Goal: Task Accomplishment & Management: Use online tool/utility

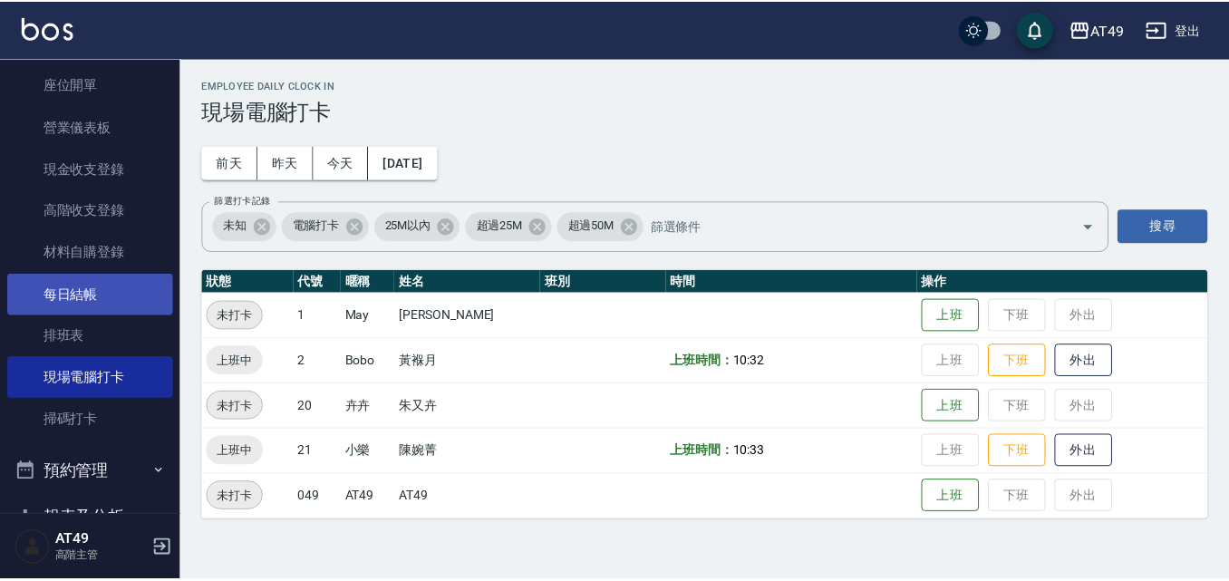
scroll to position [272, 0]
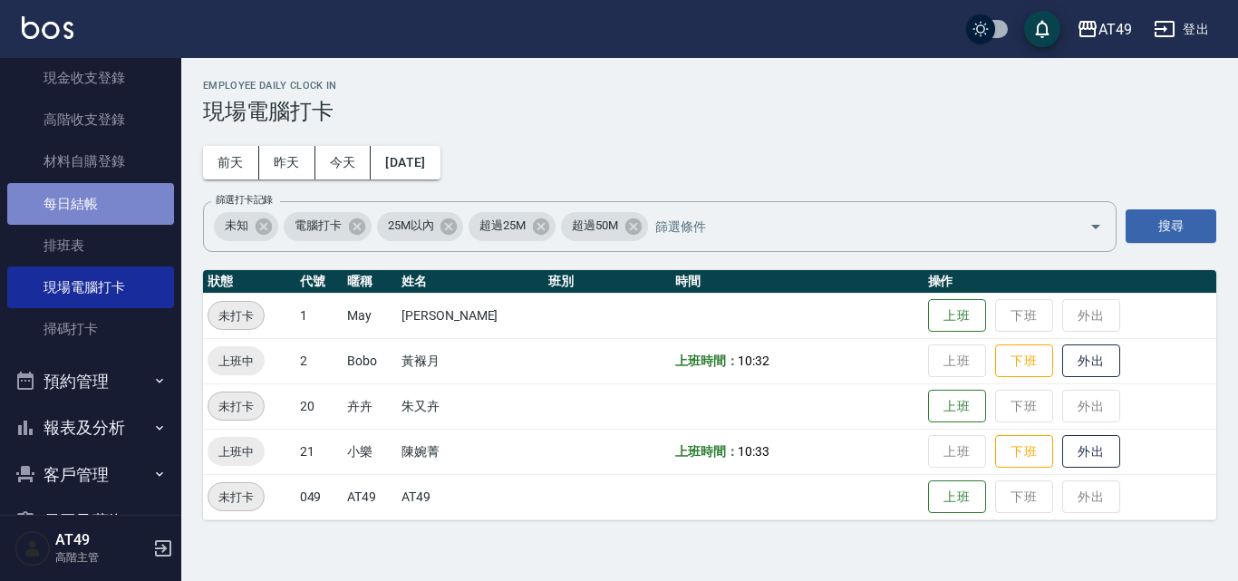
click at [98, 204] on link "每日結帳" at bounding box center [90, 204] width 167 height 42
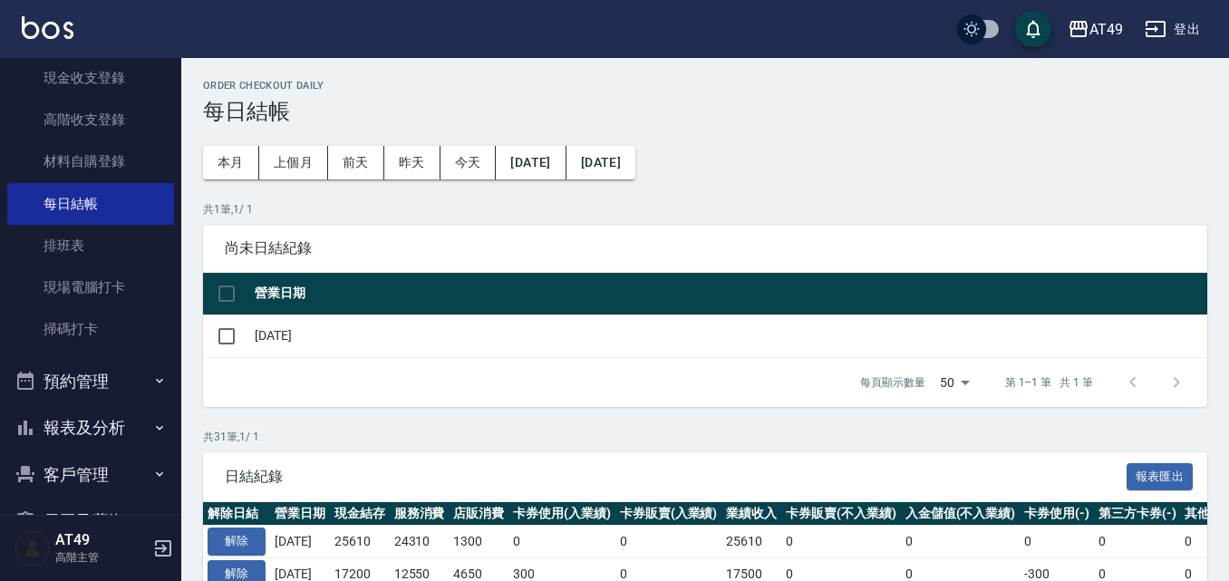
click at [156, 426] on icon "button" at bounding box center [159, 427] width 7 height 5
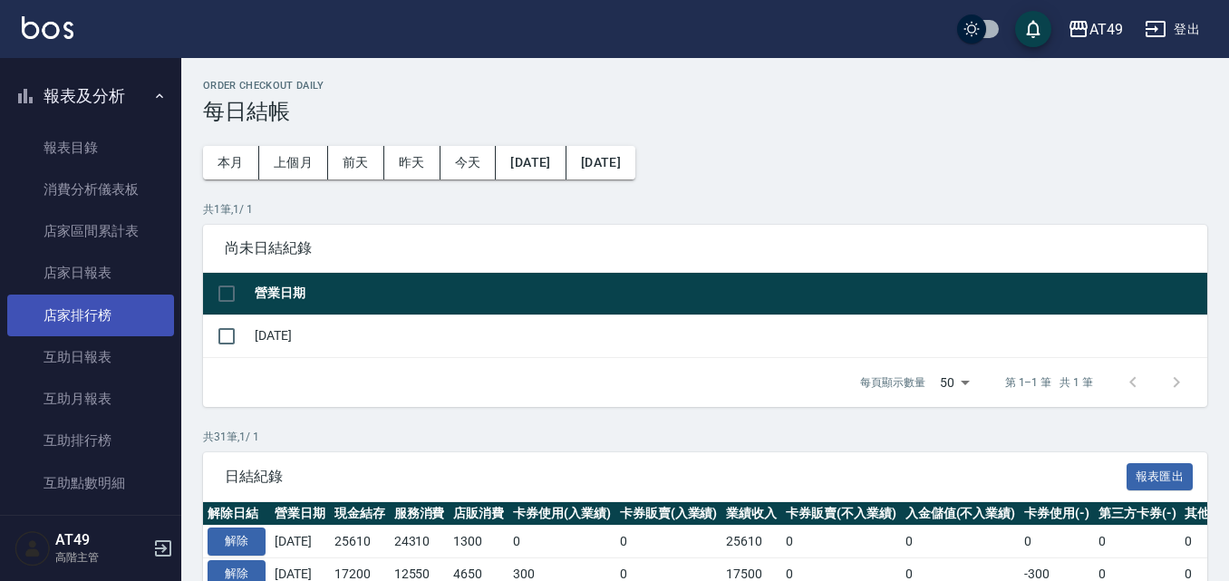
scroll to position [635, 0]
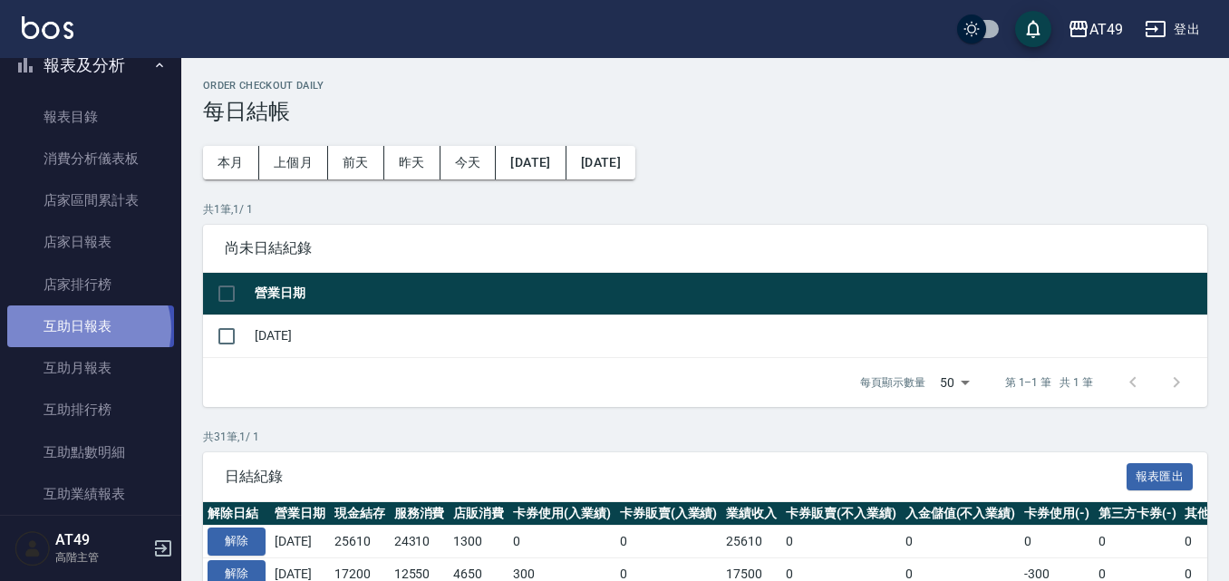
click at [87, 329] on link "互助日報表" at bounding box center [90, 326] width 167 height 42
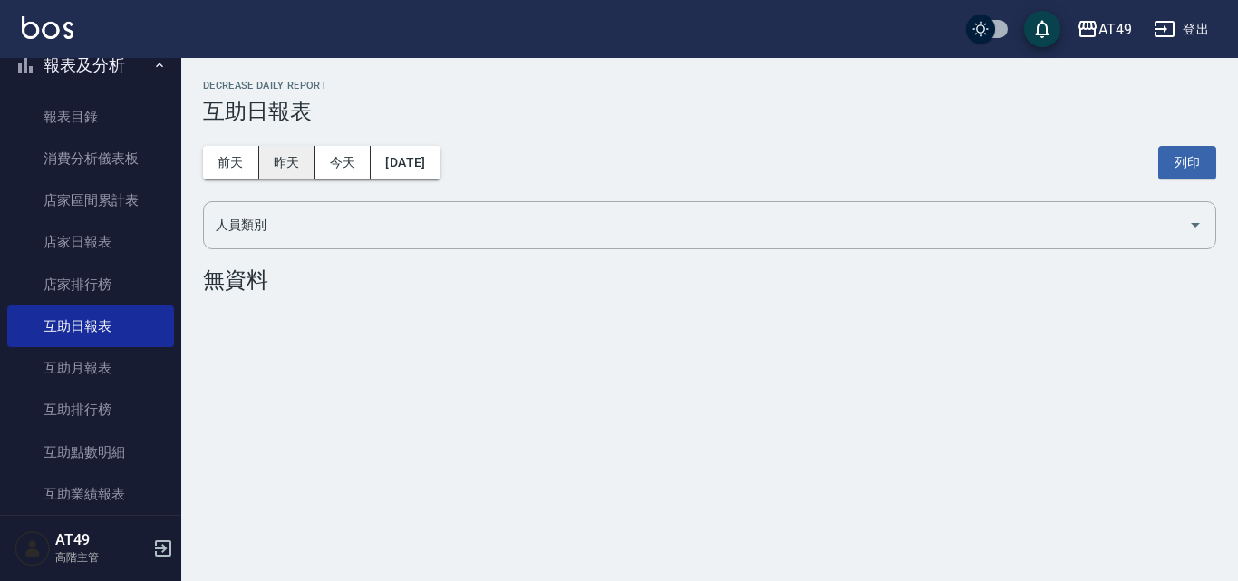
click at [289, 157] on button "昨天" at bounding box center [287, 163] width 56 height 34
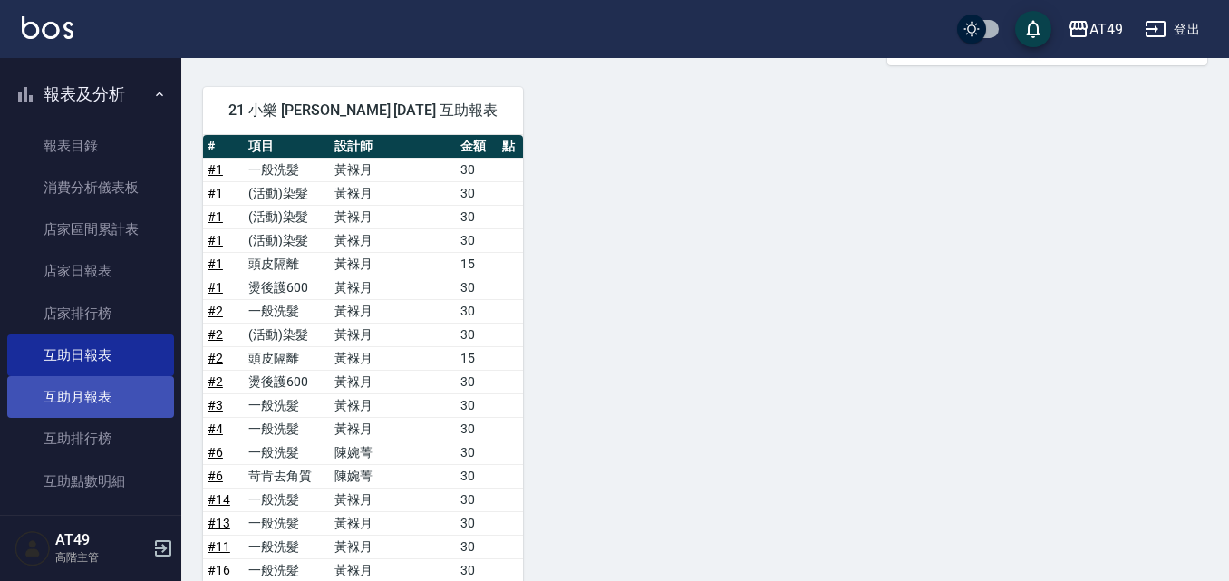
scroll to position [635, 0]
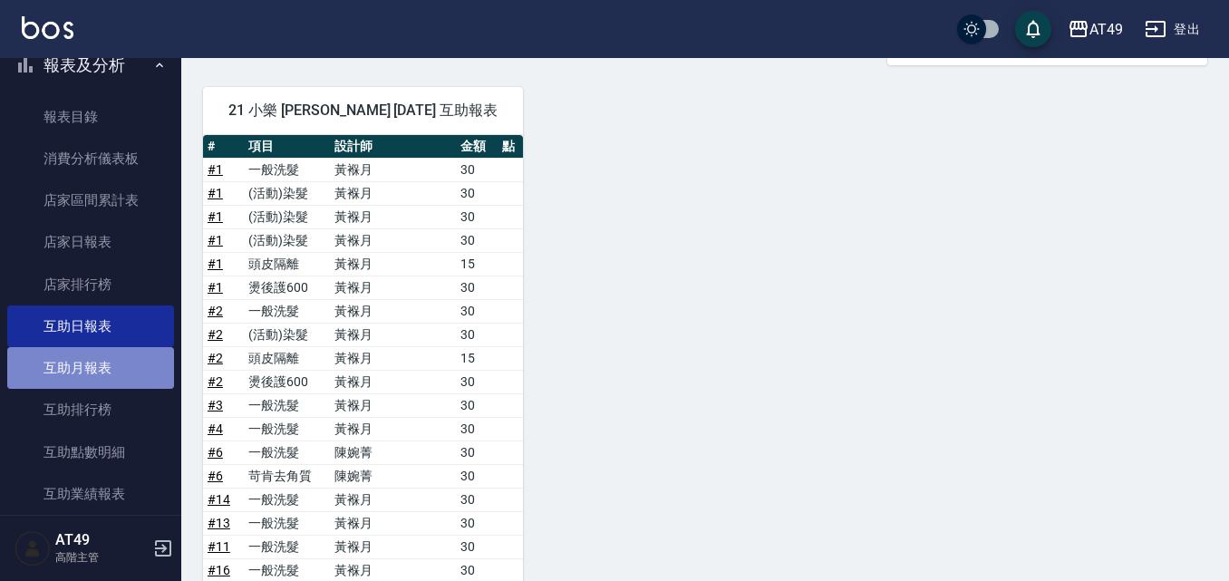
click at [90, 362] on link "互助月報表" at bounding box center [90, 368] width 167 height 42
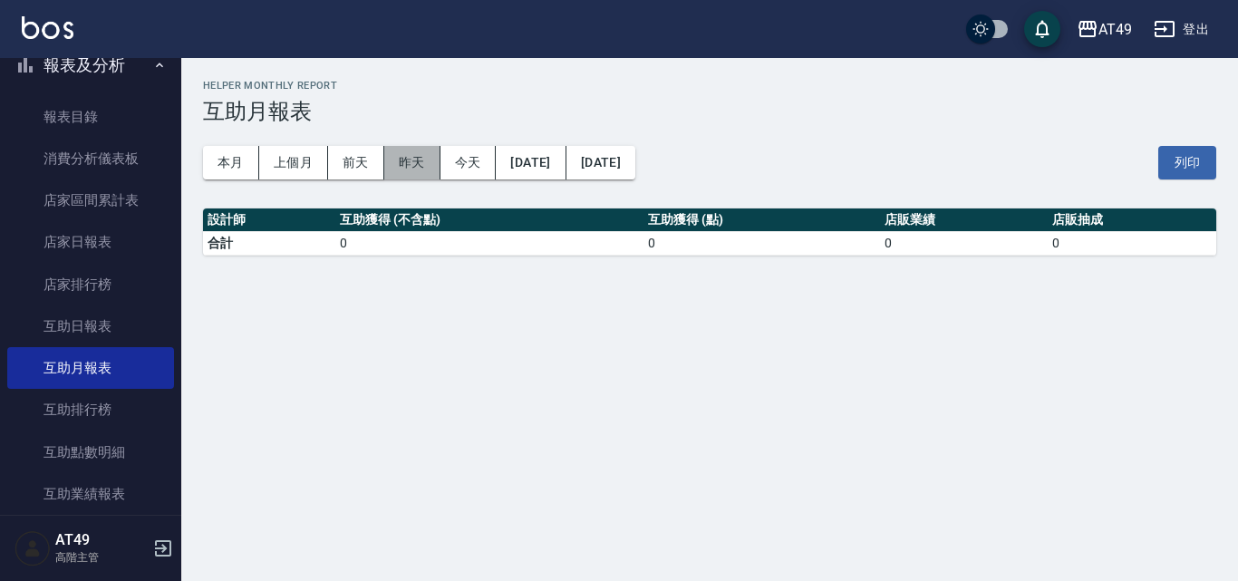
click at [417, 160] on button "昨天" at bounding box center [412, 163] width 56 height 34
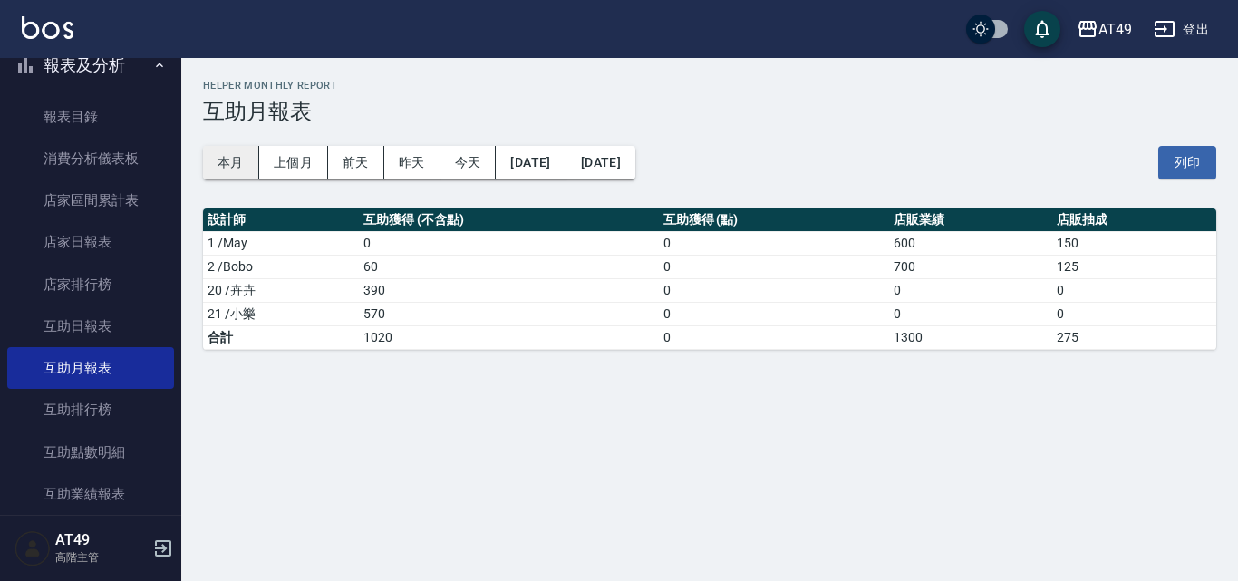
click at [221, 168] on button "本月" at bounding box center [231, 163] width 56 height 34
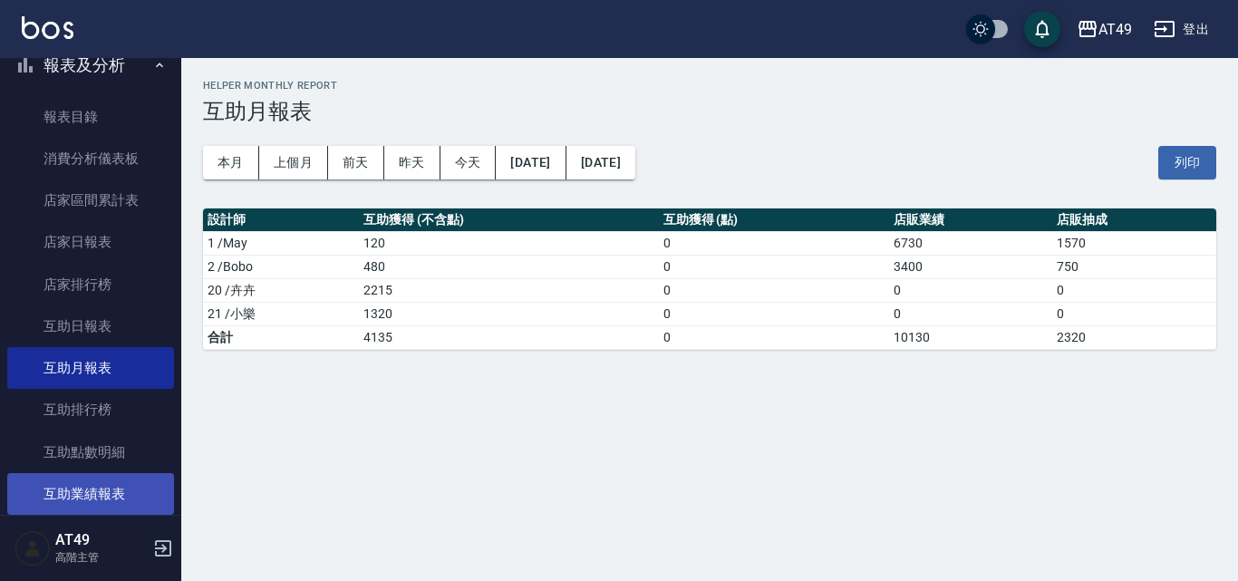
click at [77, 491] on link "互助業績報表" at bounding box center [90, 494] width 167 height 42
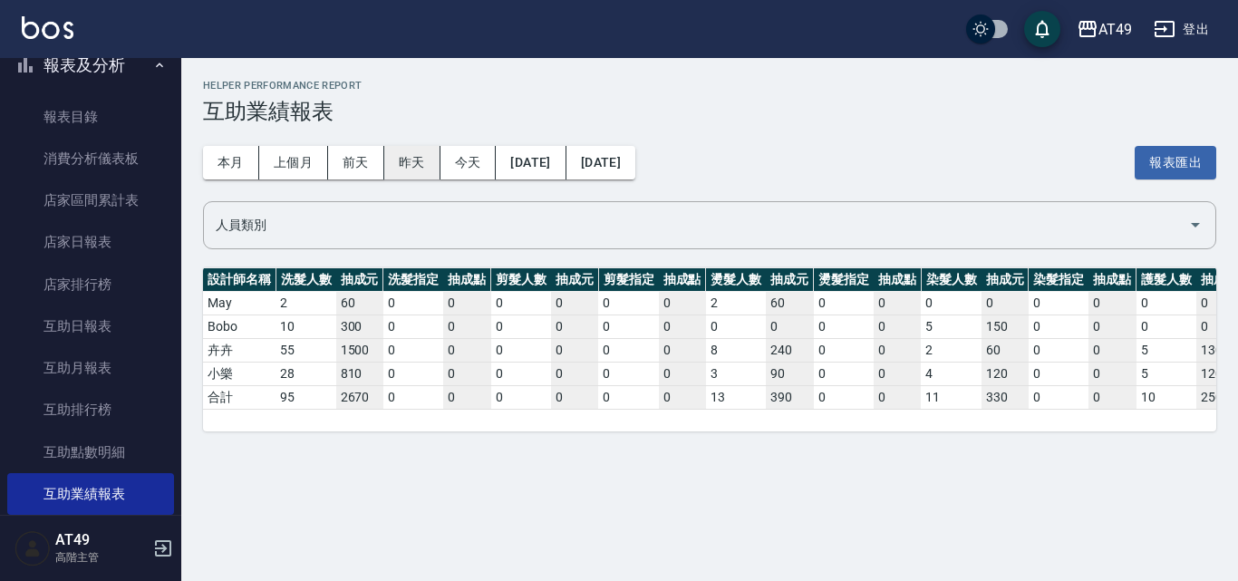
click at [408, 156] on button "昨天" at bounding box center [412, 163] width 56 height 34
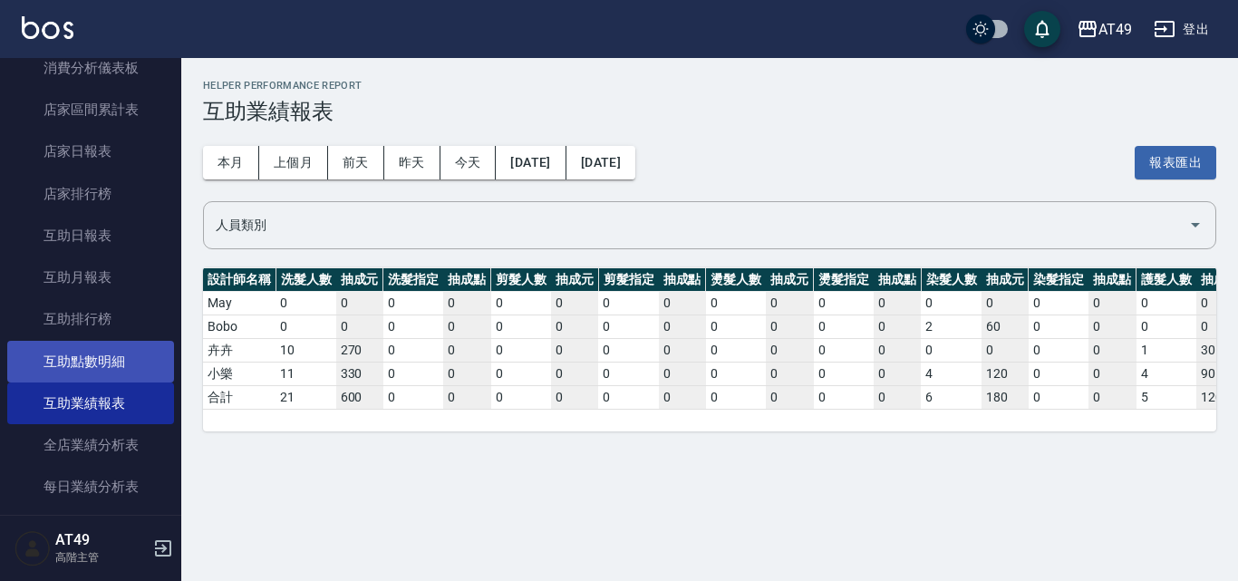
scroll to position [816, 0]
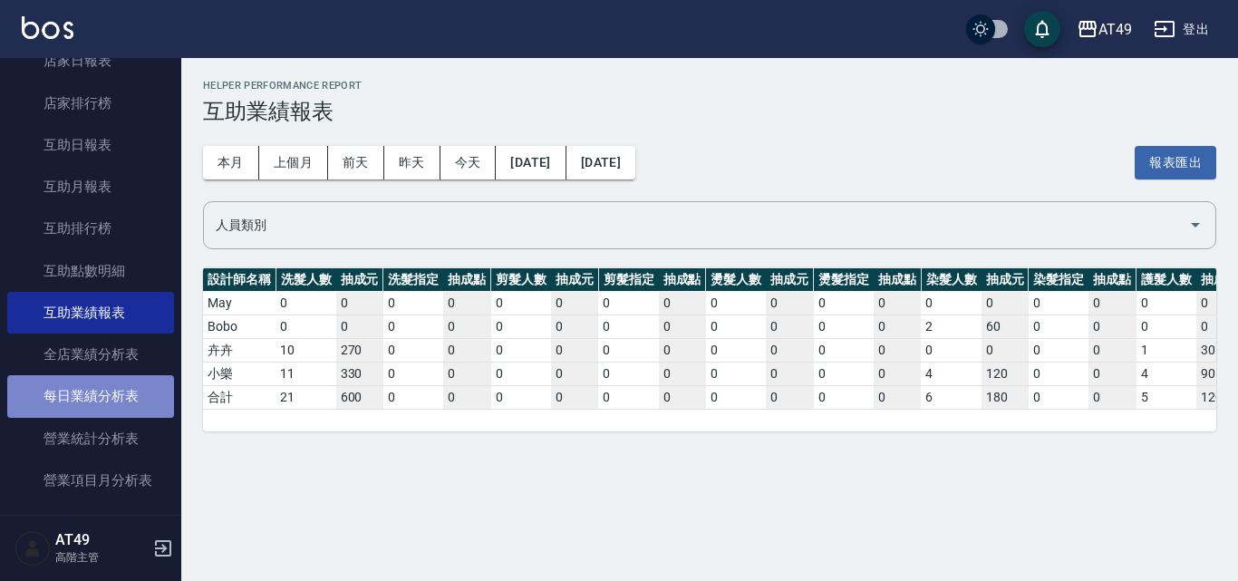
click at [134, 392] on link "每日業績分析表" at bounding box center [90, 396] width 167 height 42
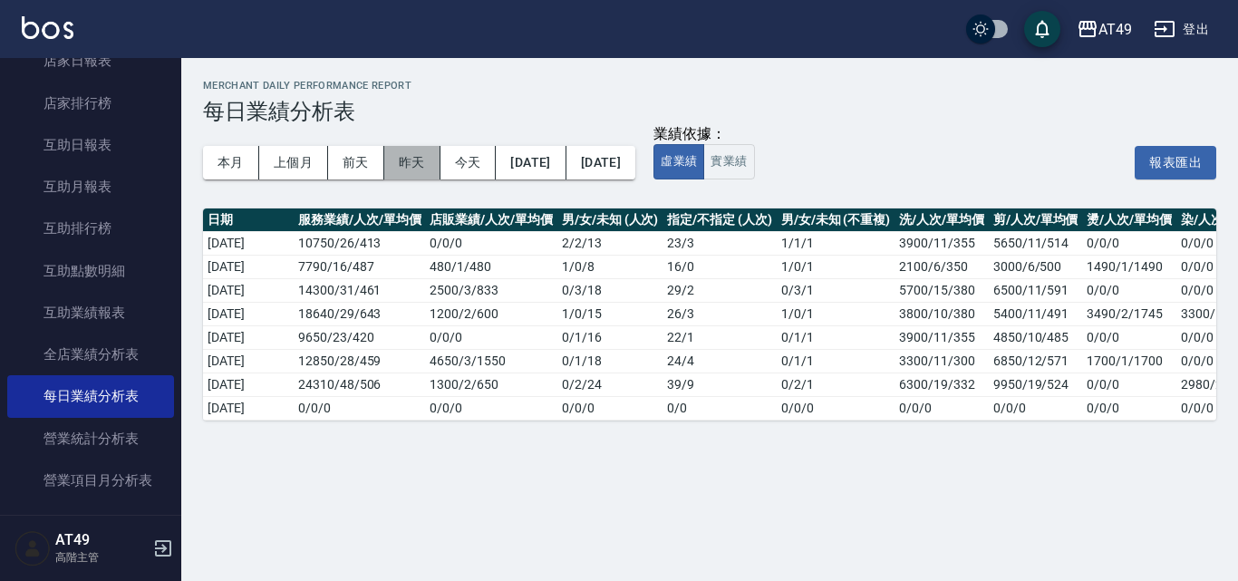
click at [429, 161] on button "昨天" at bounding box center [412, 163] width 56 height 34
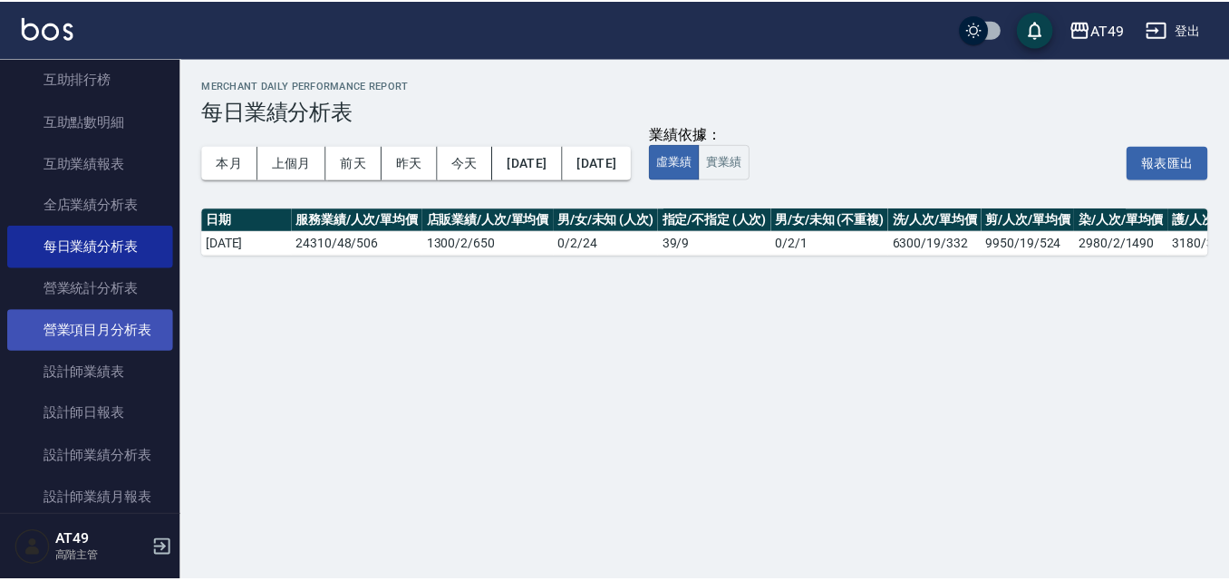
scroll to position [997, 0]
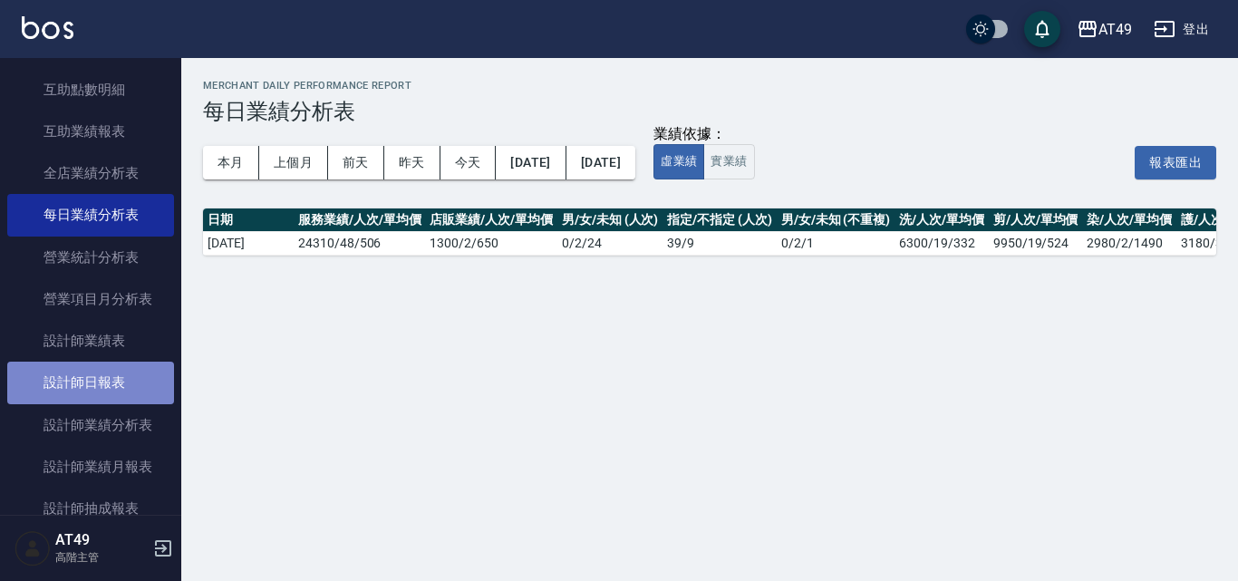
click at [117, 383] on link "設計師日報表" at bounding box center [90, 383] width 167 height 42
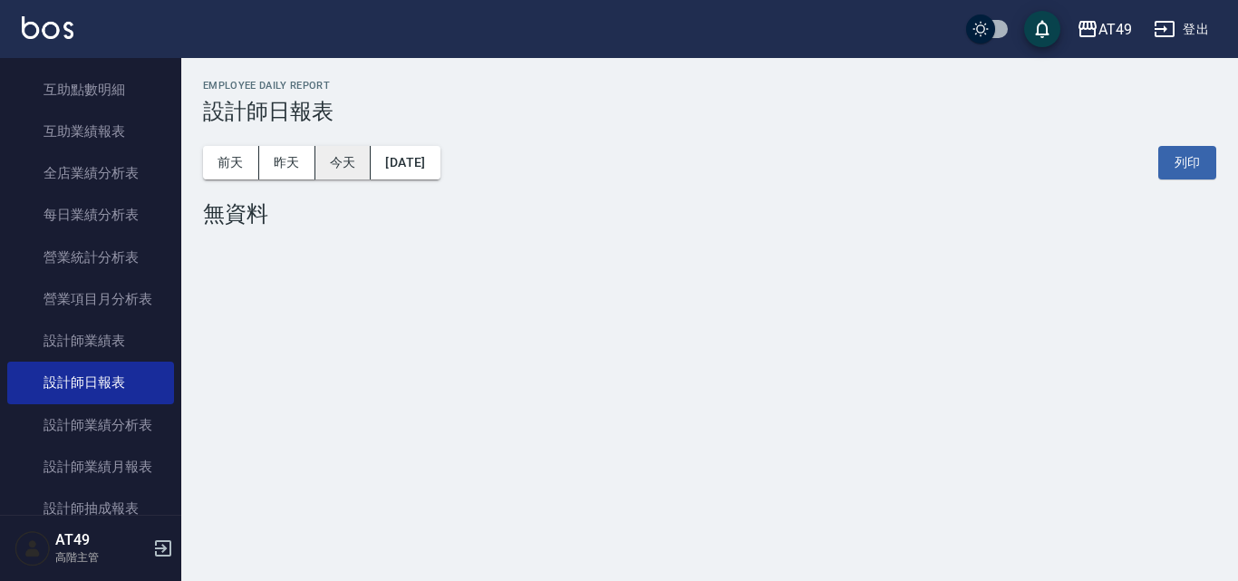
click at [325, 163] on button "今天" at bounding box center [343, 163] width 56 height 34
click at [285, 163] on button "昨天" at bounding box center [287, 163] width 56 height 34
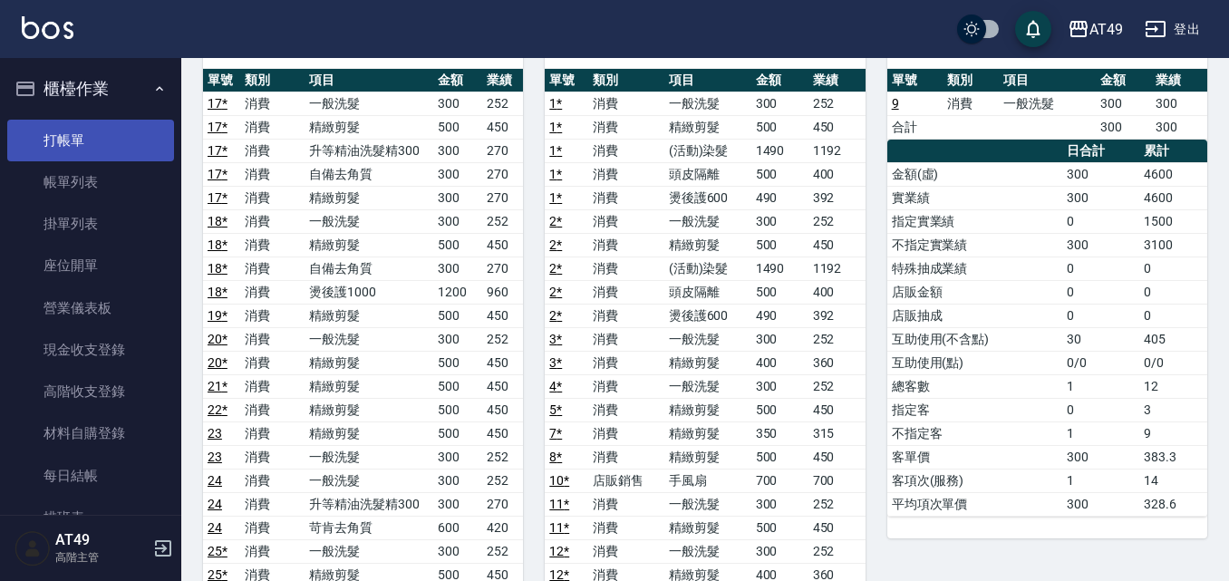
click at [59, 145] on link "打帳單" at bounding box center [90, 141] width 167 height 42
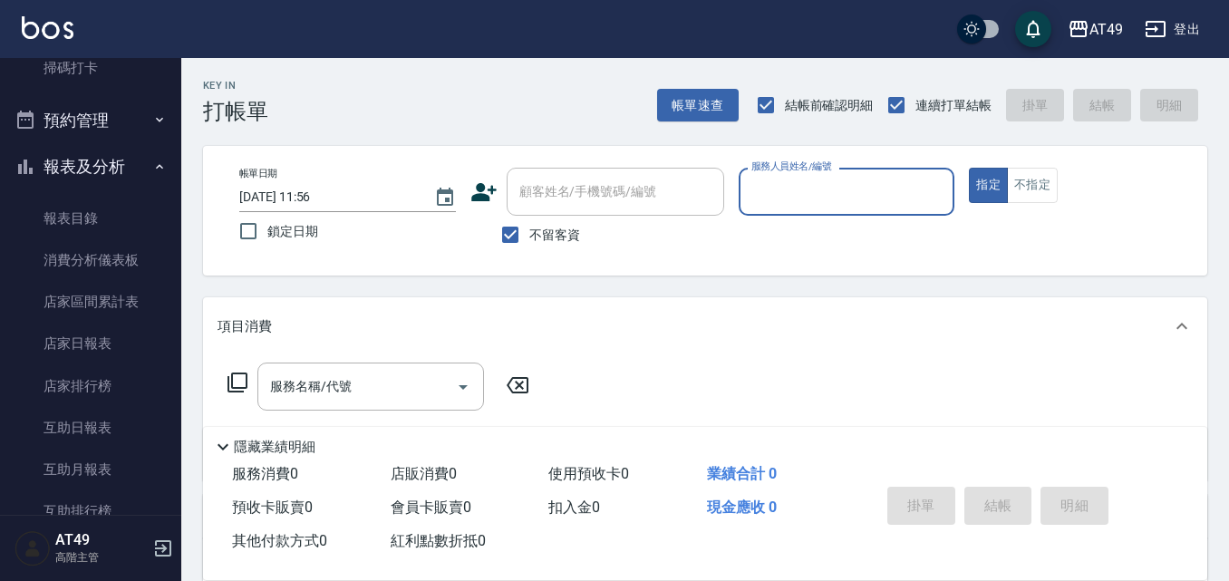
scroll to position [453, 0]
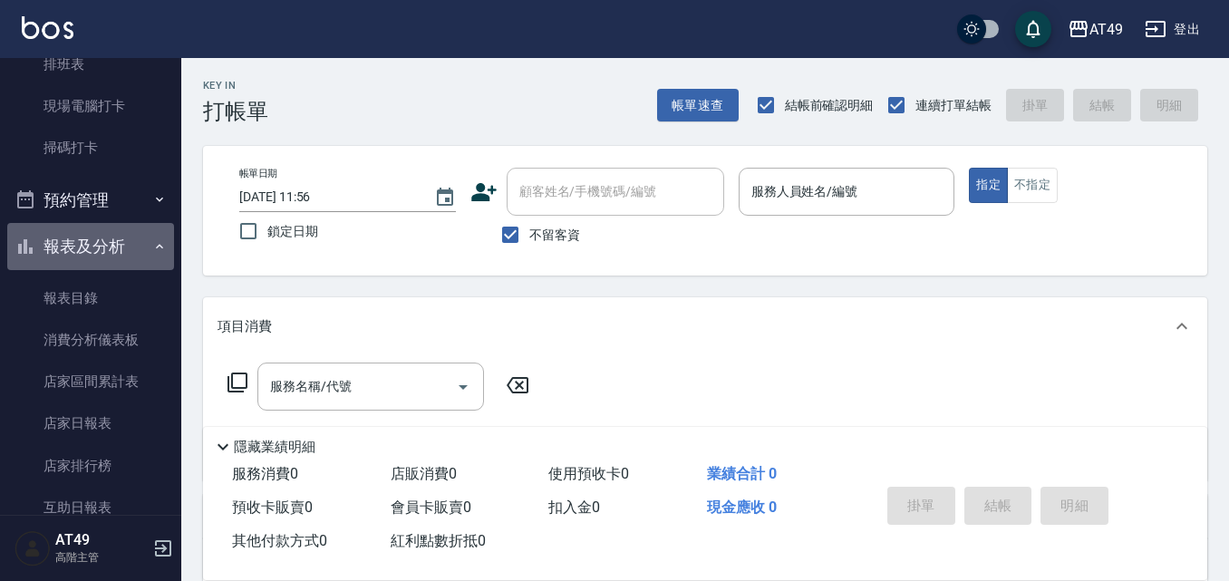
click at [156, 248] on icon "button" at bounding box center [159, 246] width 15 height 15
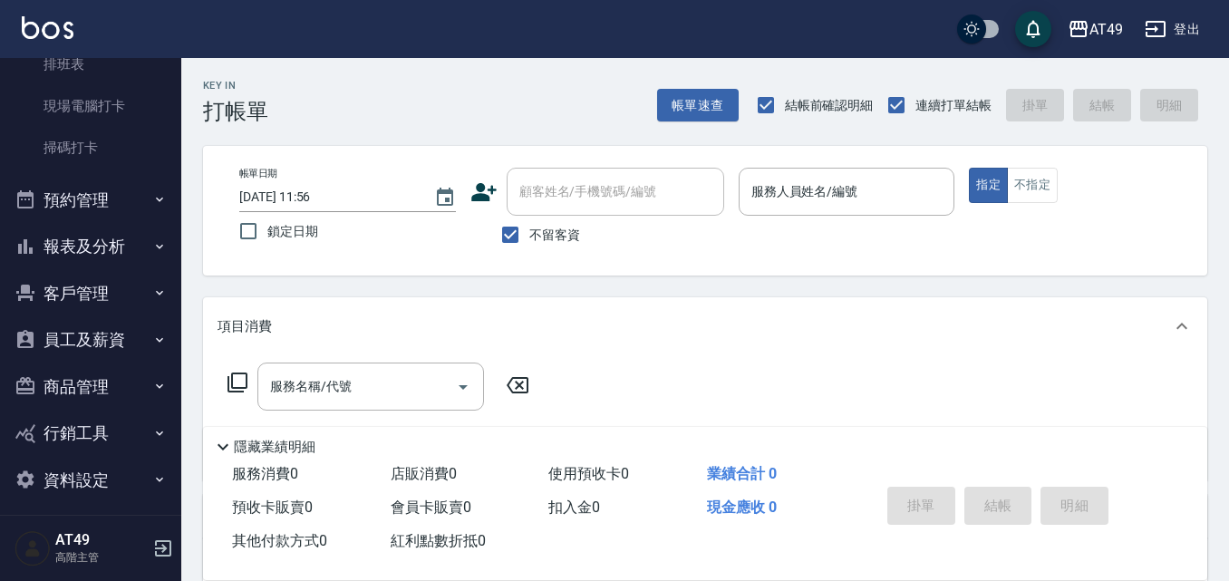
click at [43, 240] on button "報表及分析" at bounding box center [90, 246] width 167 height 47
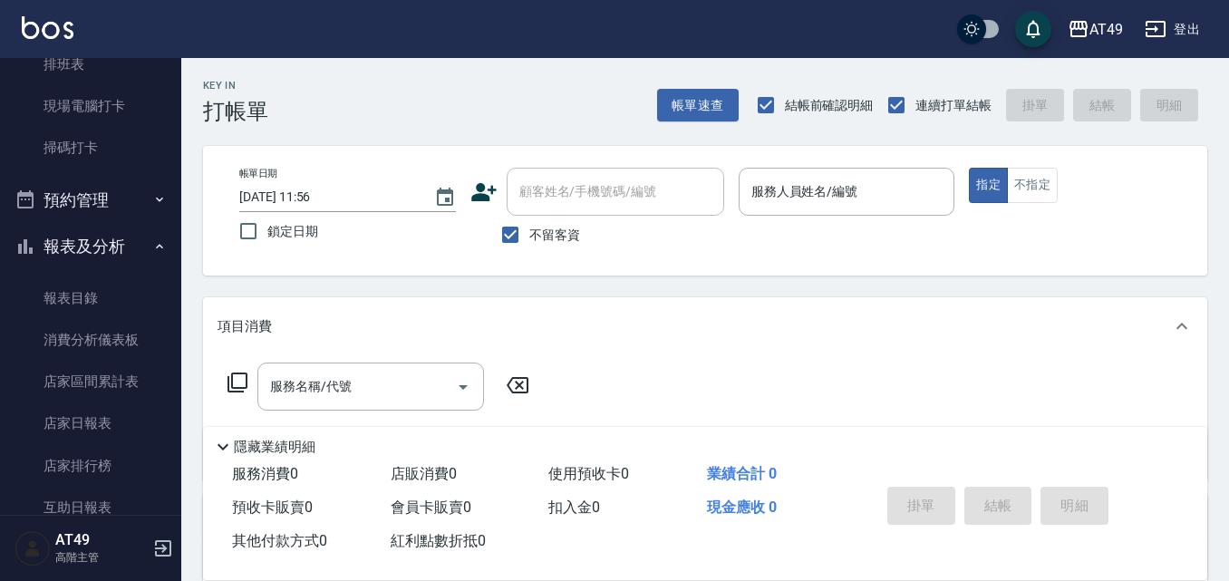
scroll to position [997, 0]
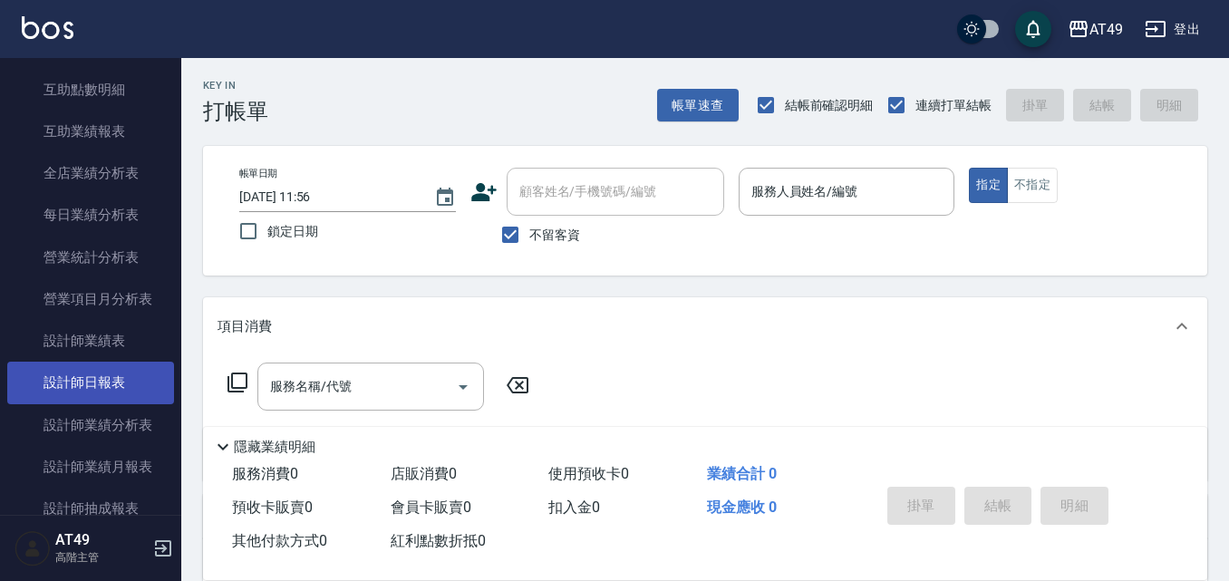
click at [67, 387] on link "設計師日報表" at bounding box center [90, 383] width 167 height 42
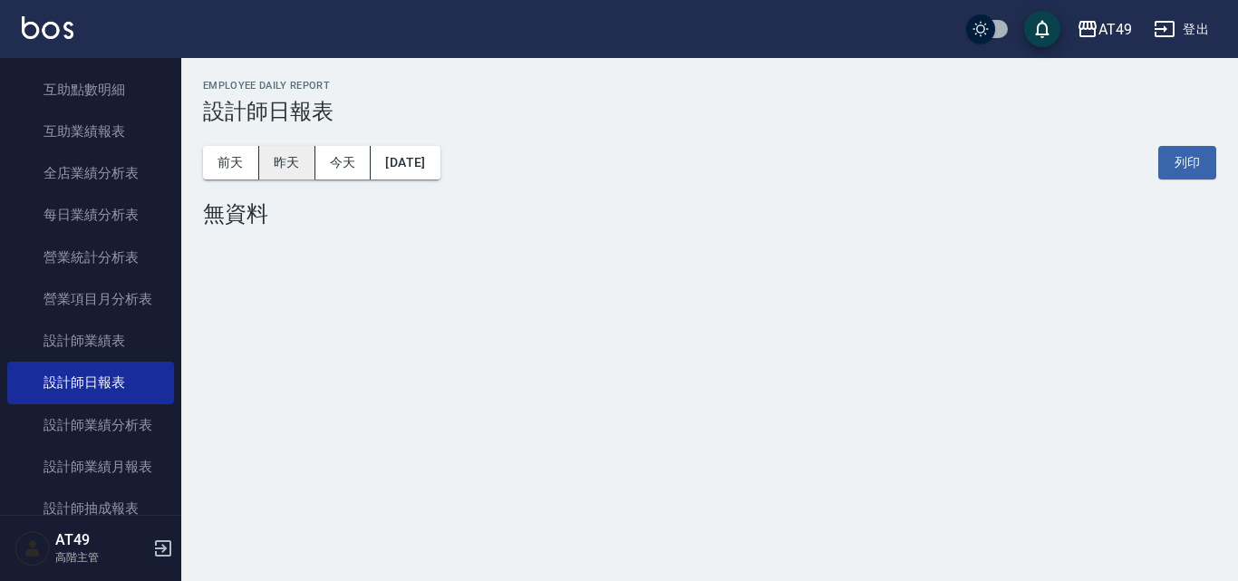
click at [304, 162] on button "昨天" at bounding box center [287, 163] width 56 height 34
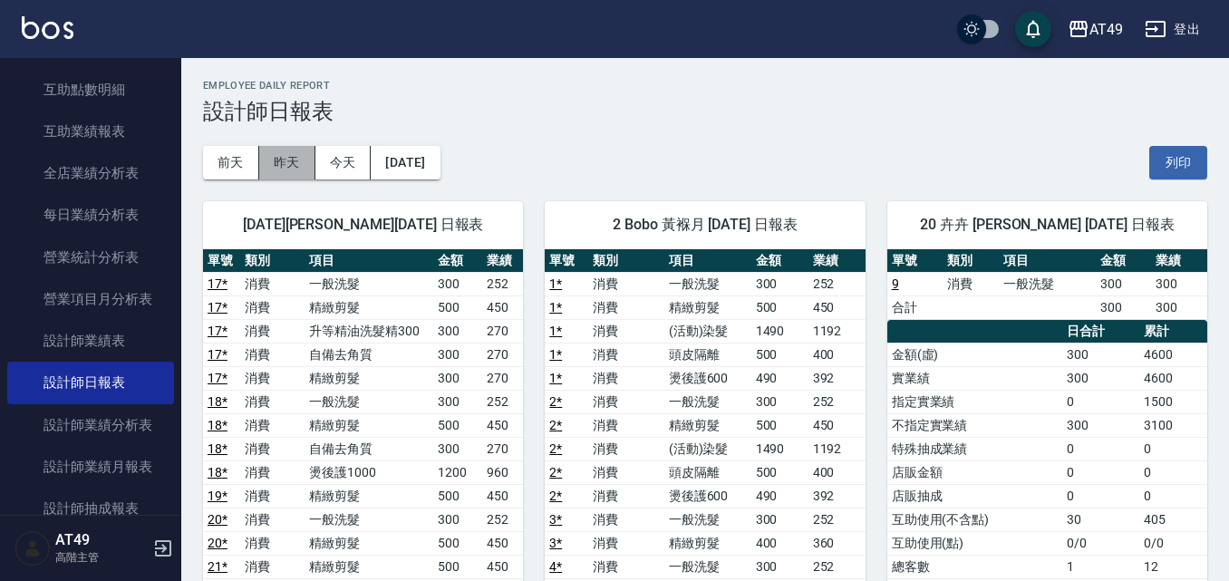
click at [291, 171] on button "昨天" at bounding box center [287, 163] width 56 height 34
click at [401, 147] on button "[DATE]" at bounding box center [405, 163] width 69 height 34
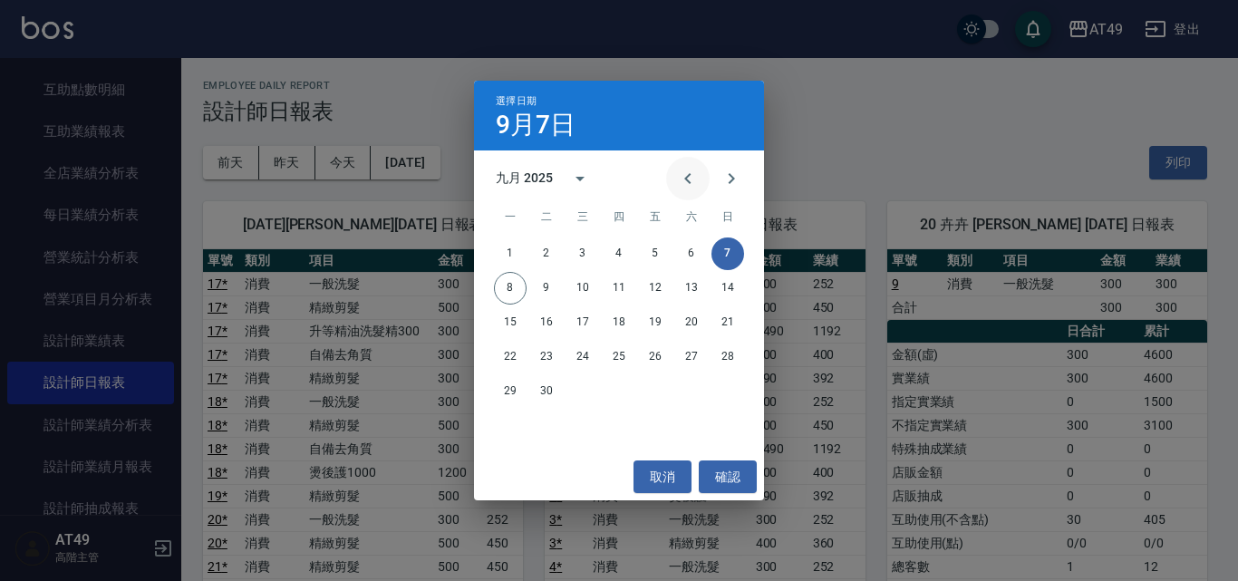
click at [679, 175] on icon "Previous month" at bounding box center [688, 179] width 22 height 22
click at [615, 287] on button "7" at bounding box center [619, 288] width 33 height 33
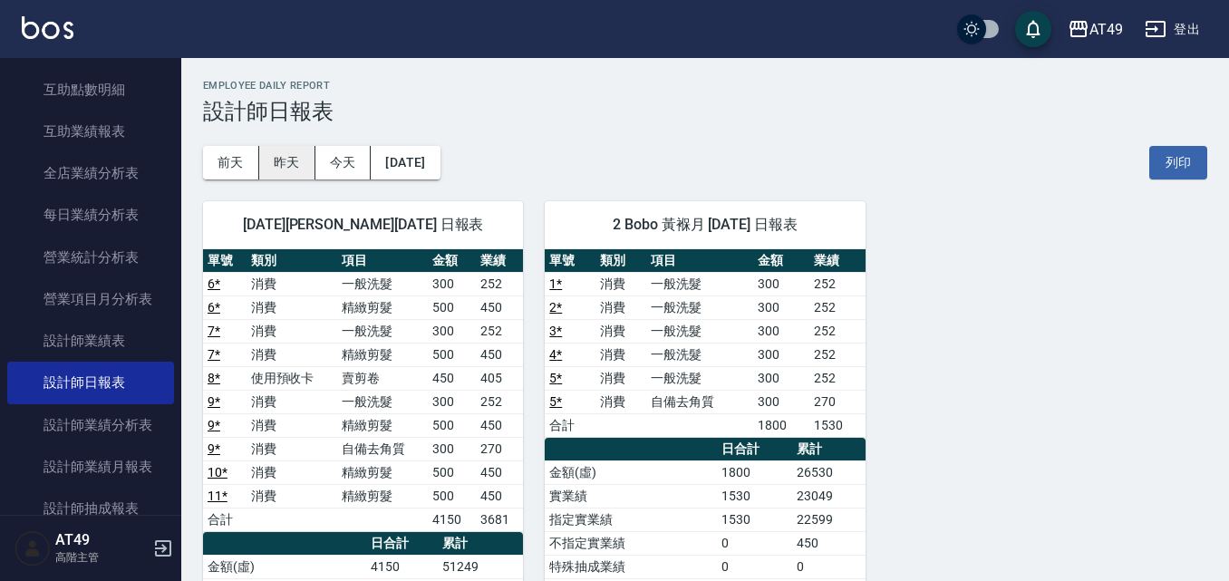
scroll to position [91, 0]
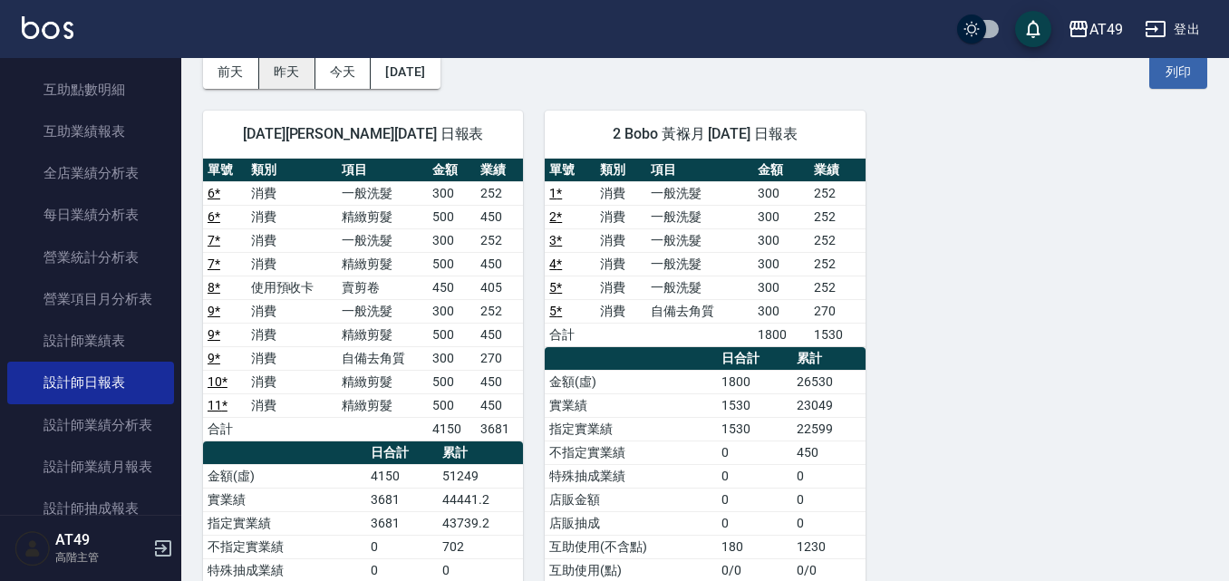
click at [298, 83] on button "昨天" at bounding box center [287, 72] width 56 height 34
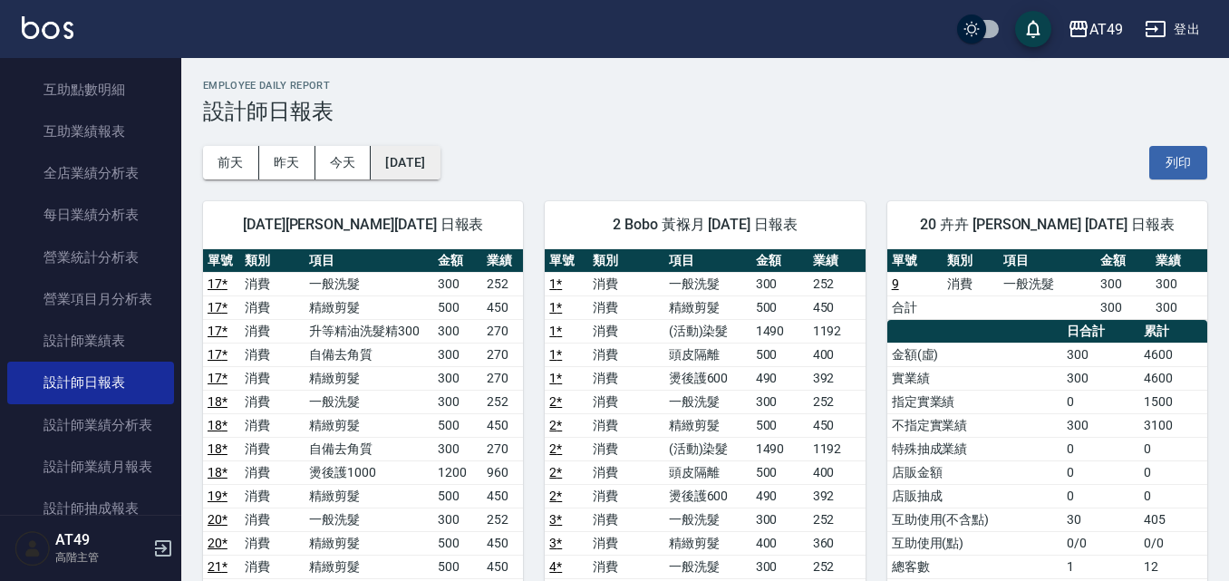
click at [424, 176] on button "[DATE]" at bounding box center [405, 163] width 69 height 34
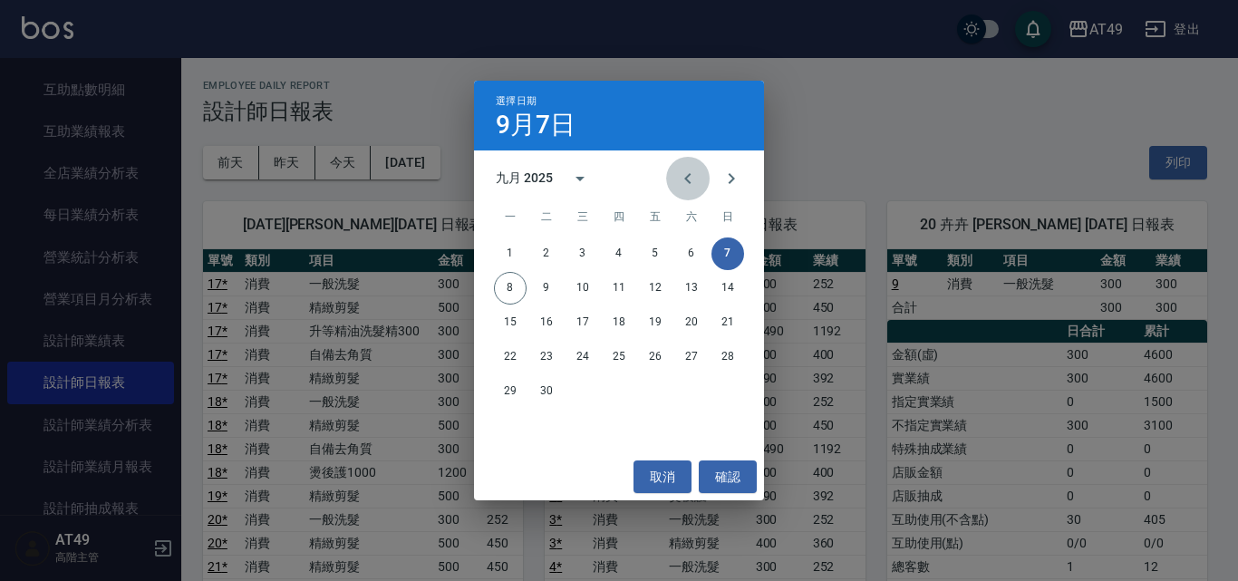
click at [686, 175] on icon "Previous month" at bounding box center [688, 179] width 22 height 22
click at [644, 472] on button "取消" at bounding box center [663, 478] width 58 height 34
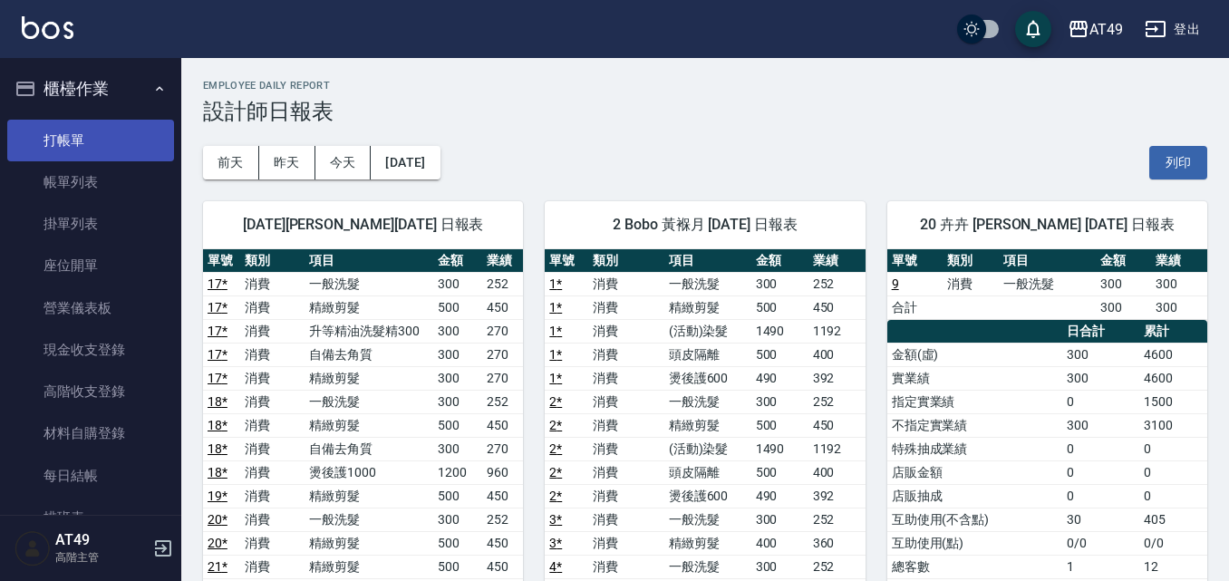
click at [84, 138] on link "打帳單" at bounding box center [90, 141] width 167 height 42
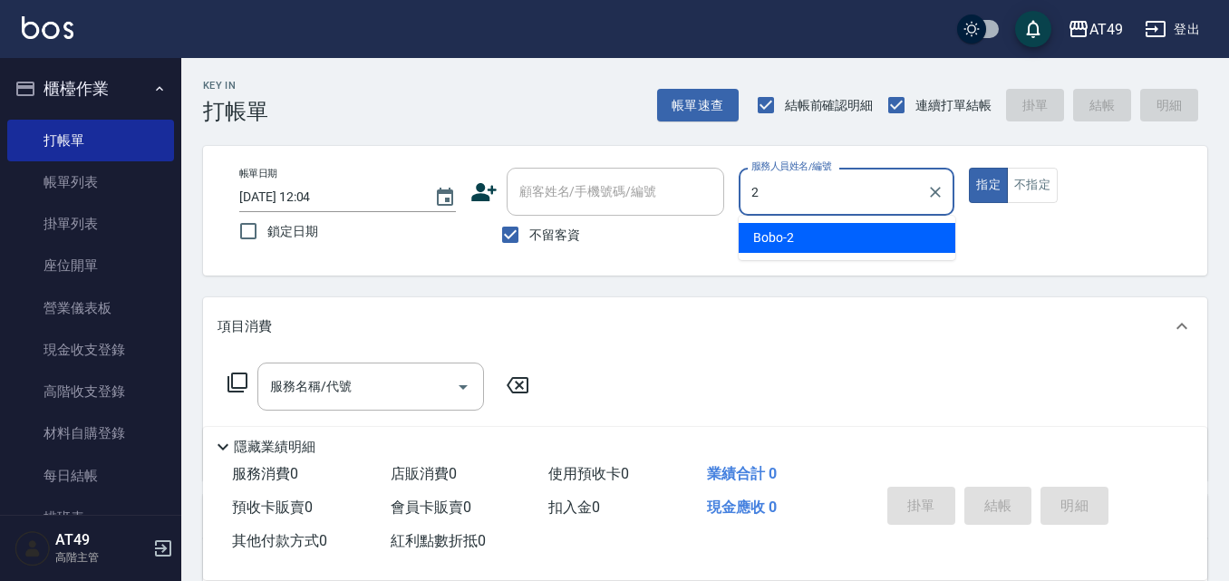
type input "Bobo-2"
type button "true"
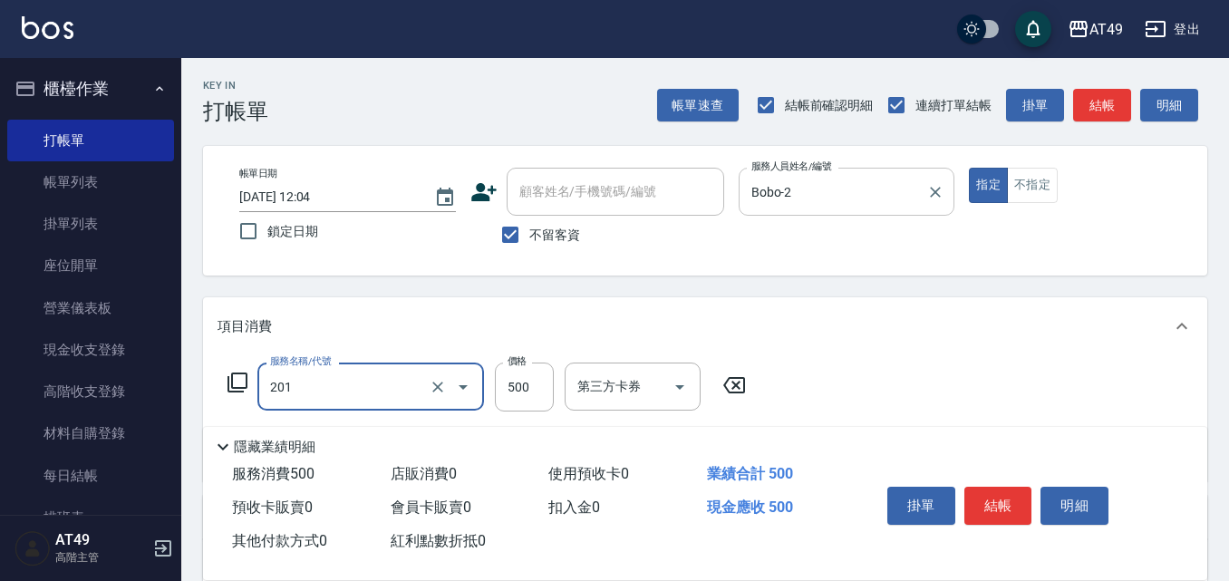
type input "精緻剪髮(201)"
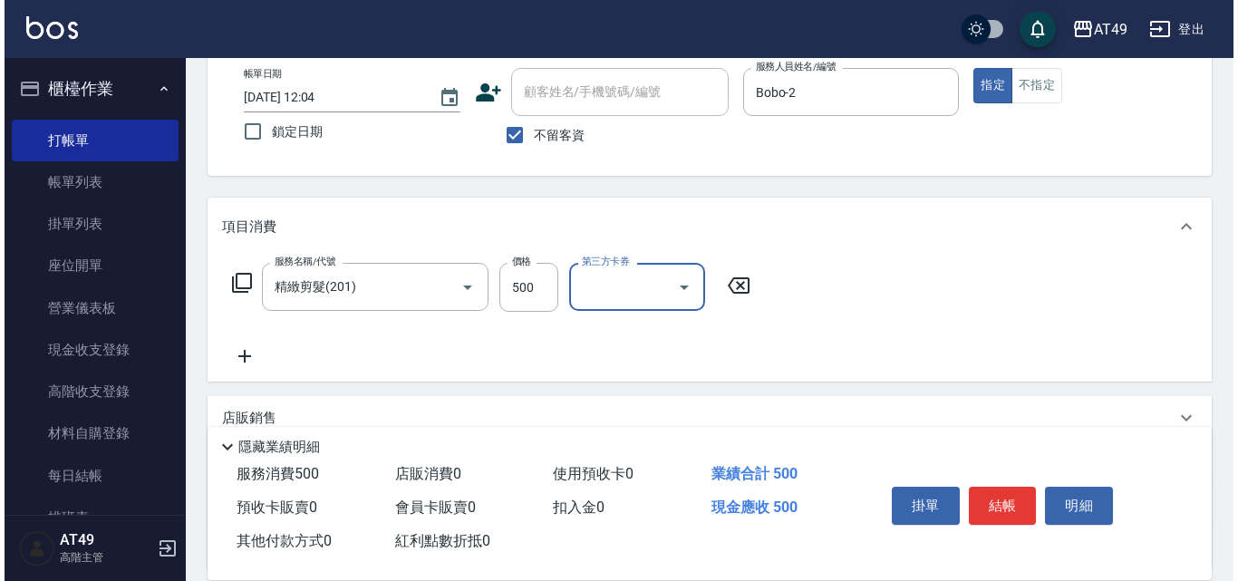
scroll to position [263, 0]
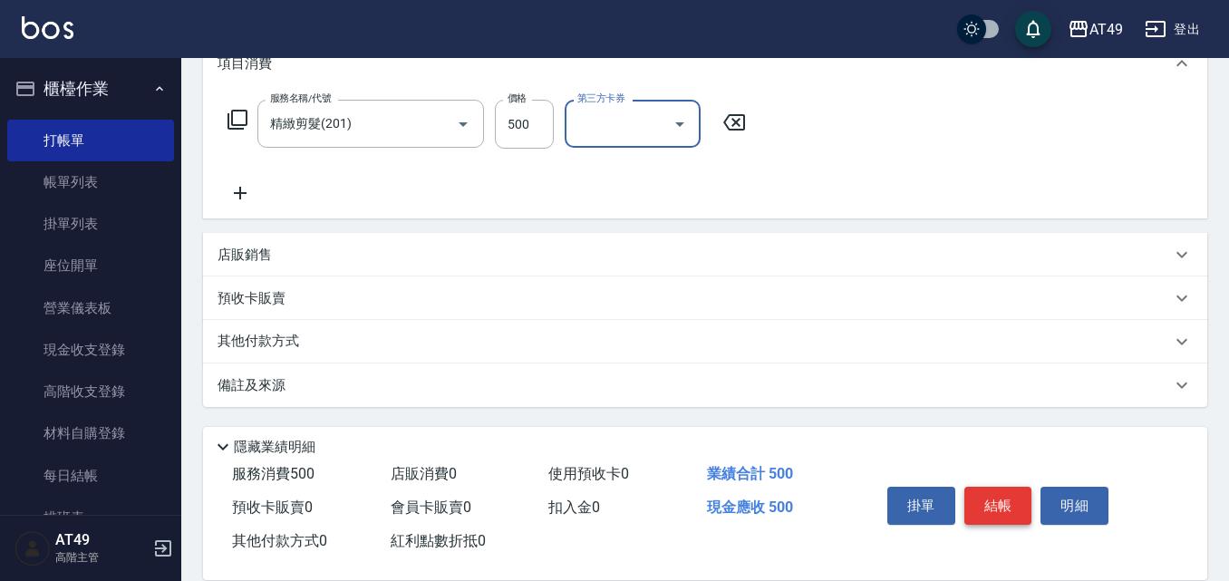
click at [1008, 495] on button "結帳" at bounding box center [999, 506] width 68 height 38
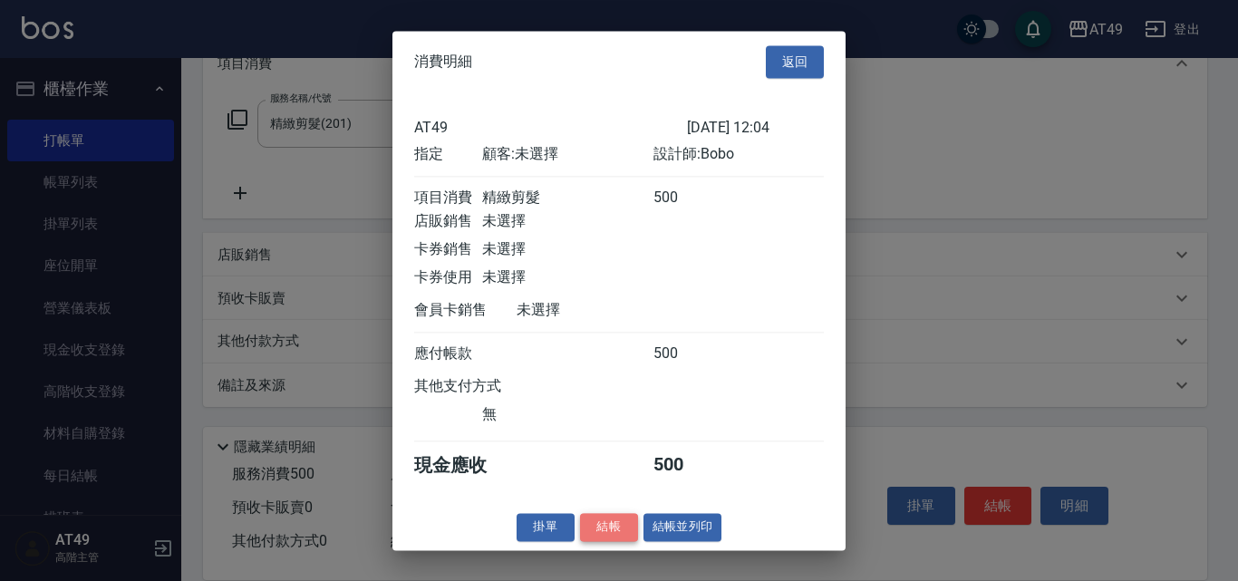
click at [609, 541] on button "結帳" at bounding box center [609, 527] width 58 height 28
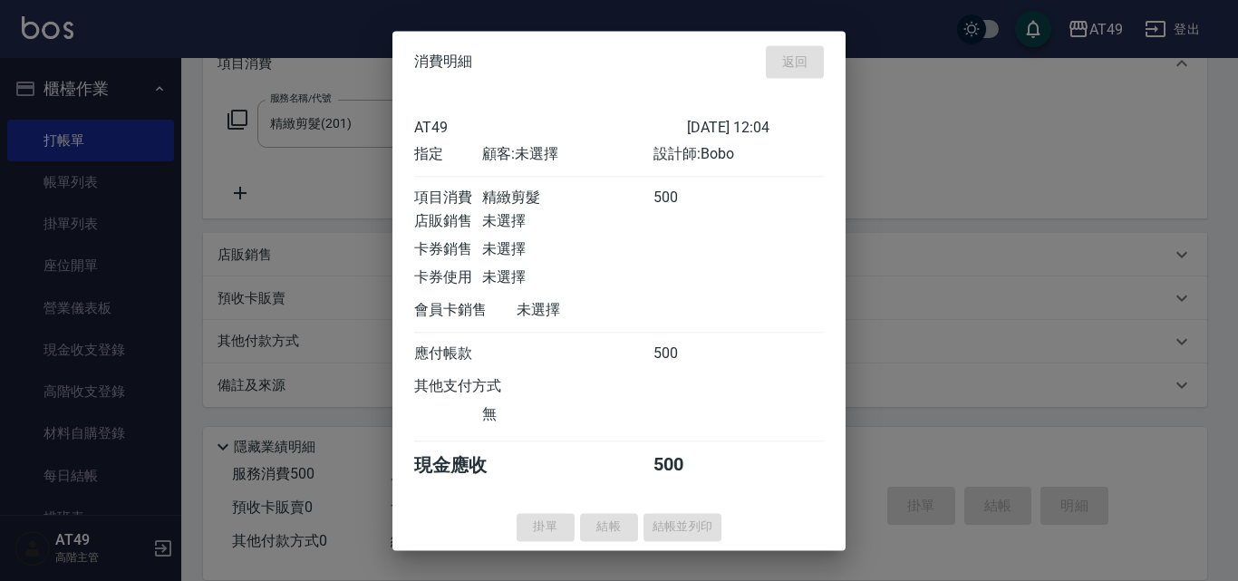
type input "[DATE] 12:05"
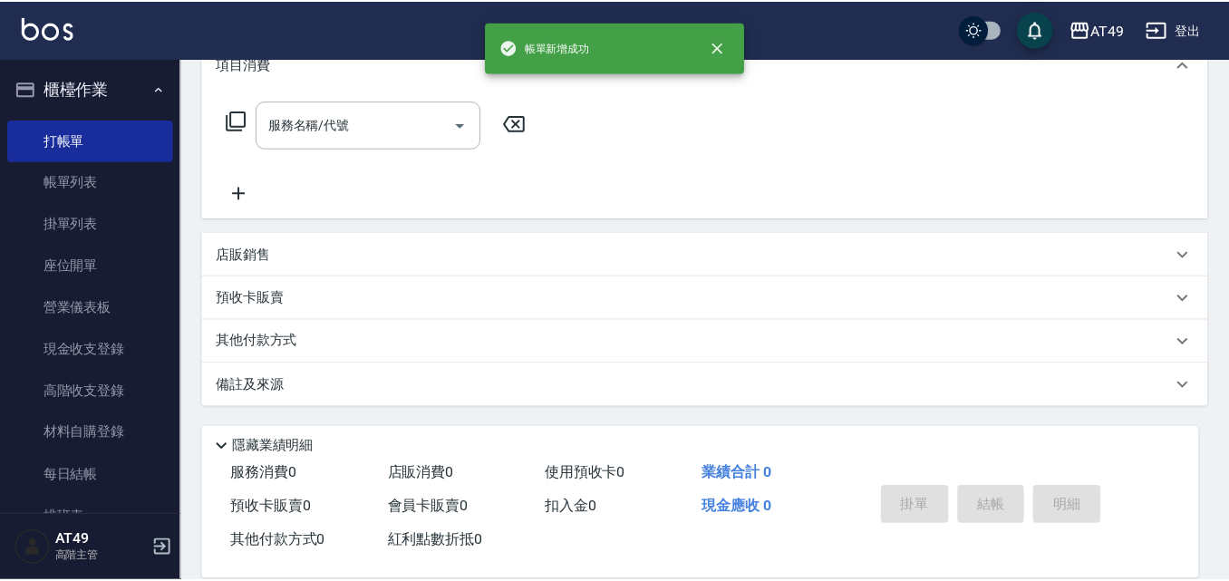
scroll to position [0, 0]
